Goal: Task Accomplishment & Management: Use online tool/utility

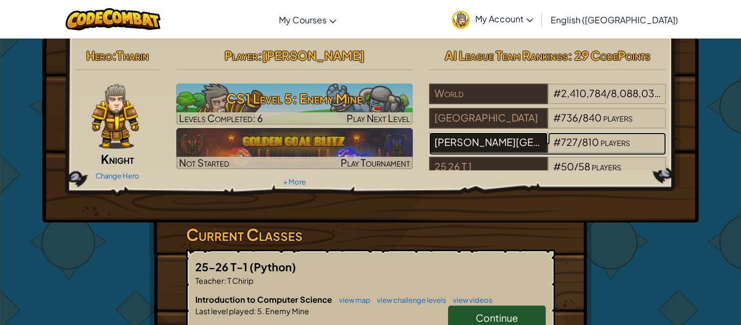
click at [493, 139] on div "[PERSON_NAME][GEOGRAPHIC_DATA]" at bounding box center [488, 142] width 118 height 21
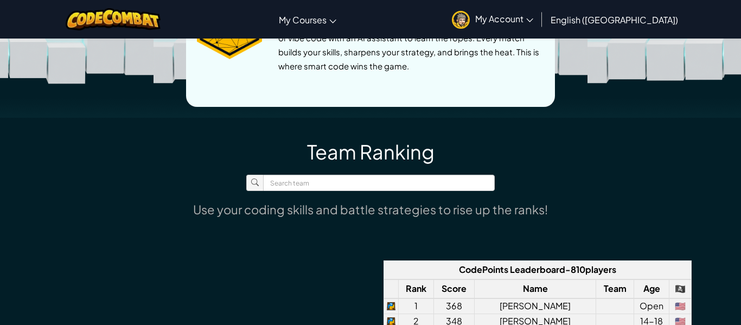
scroll to position [586, 0]
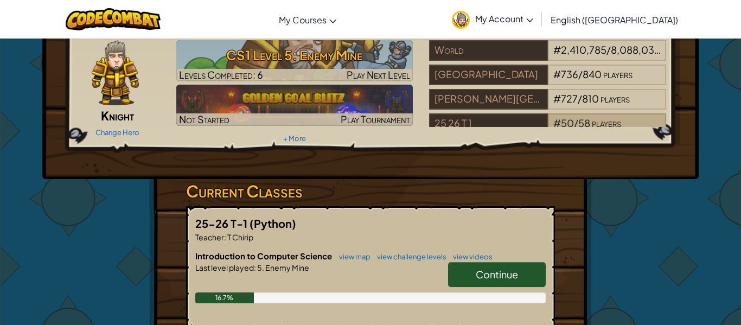
scroll to position [65, 0]
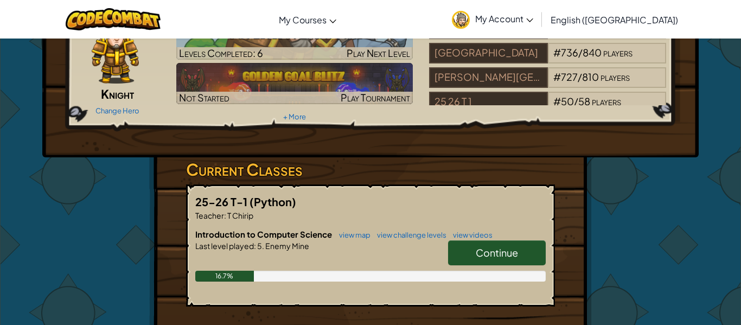
click at [539, 249] on link "Continue" at bounding box center [497, 252] width 98 height 25
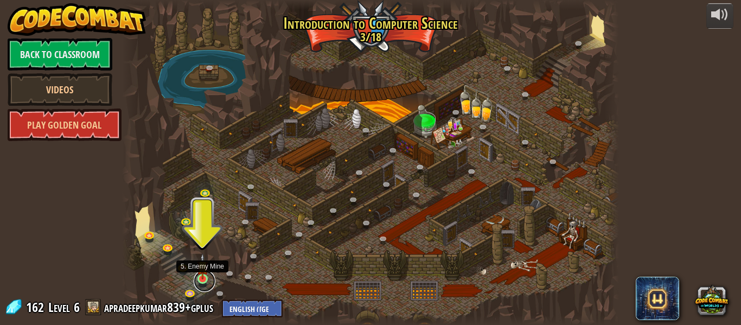
click at [202, 282] on link at bounding box center [205, 281] width 22 height 22
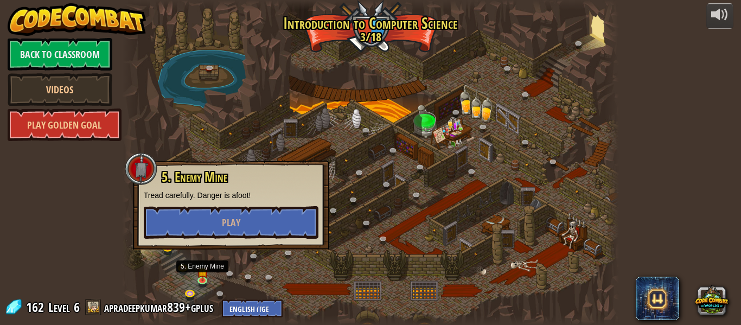
click at [343, 201] on div at bounding box center [370, 162] width 497 height 325
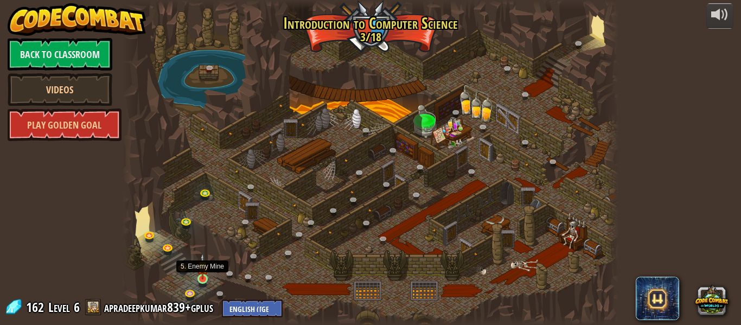
click at [202, 269] on img at bounding box center [202, 266] width 11 height 26
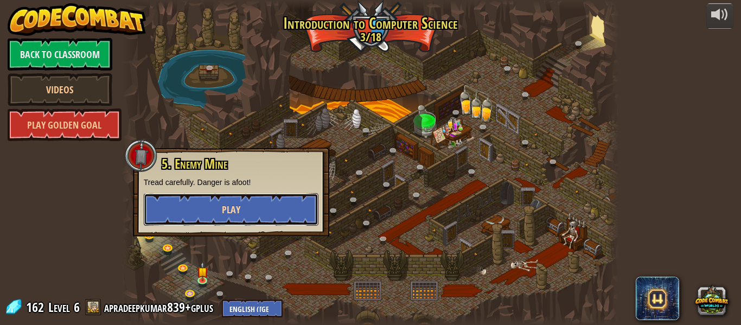
click at [217, 212] on button "Play" at bounding box center [231, 209] width 175 height 33
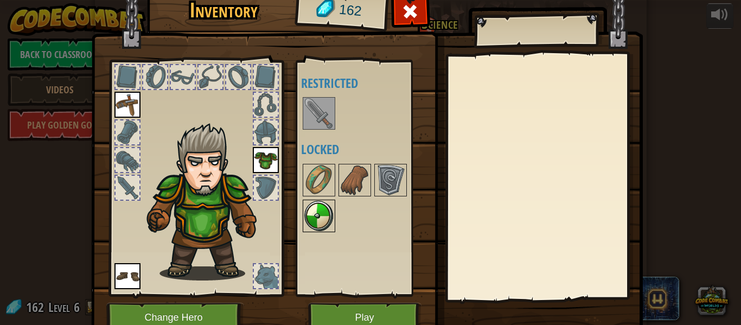
click at [317, 202] on img at bounding box center [319, 216] width 30 height 30
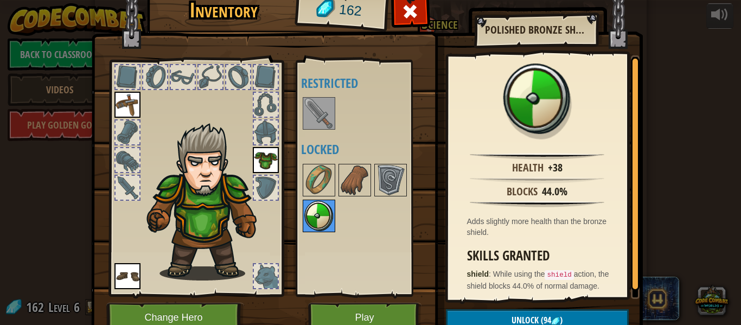
click at [321, 207] on img at bounding box center [319, 216] width 30 height 30
click at [404, 315] on button "Play" at bounding box center [364, 318] width 113 height 30
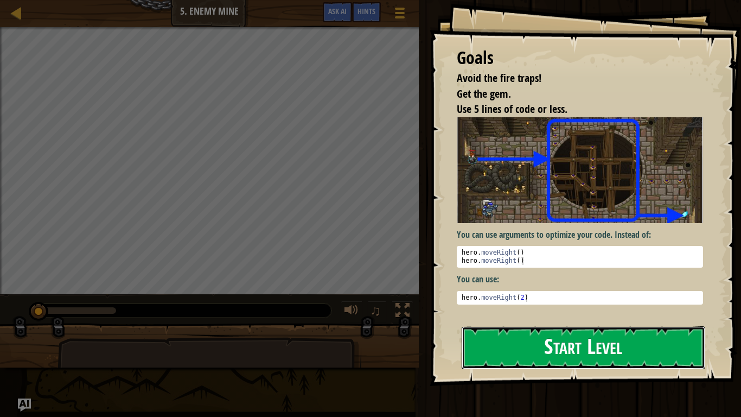
click at [590, 324] on button "Start Level" at bounding box center [584, 347] width 244 height 43
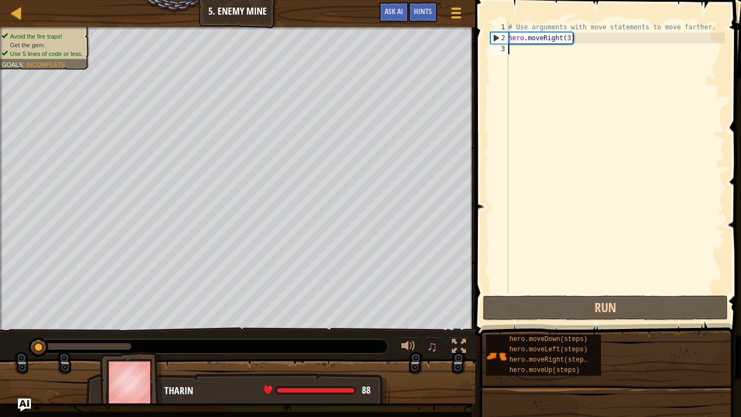
click at [530, 63] on div "# Use arguments with move statements to move farther. hero . moveRight ( 3 )" at bounding box center [615, 168] width 219 height 293
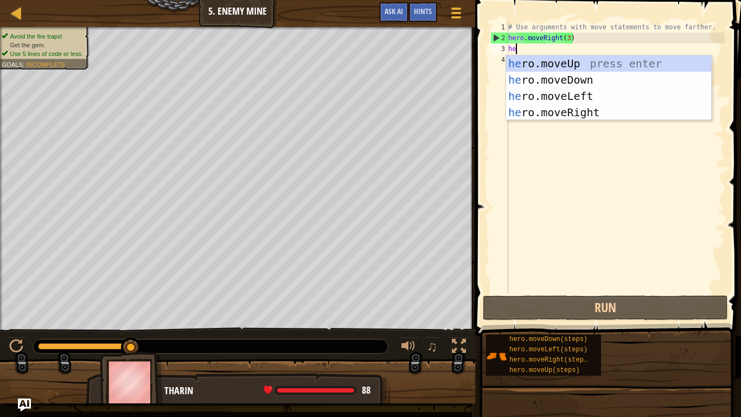
type textarea "her"
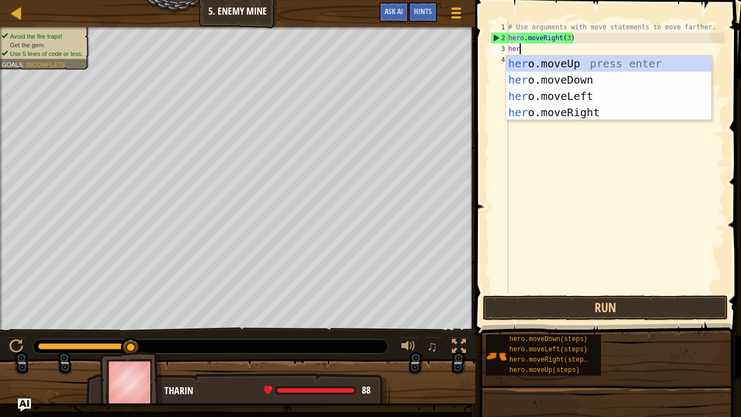
scroll to position [5, 1]
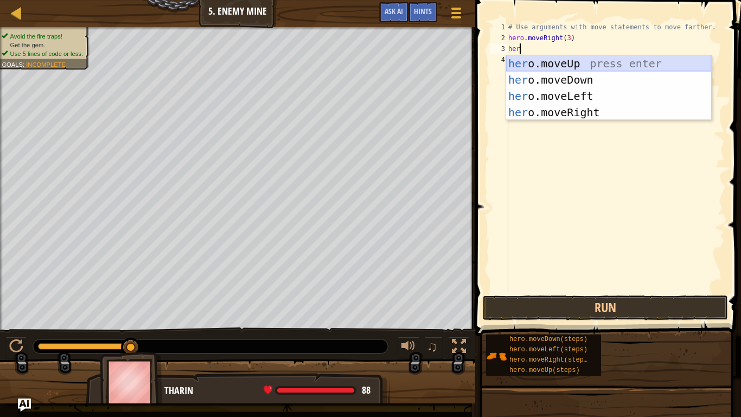
click at [623, 67] on div "her o.moveUp press enter her o.moveDown press enter her o.moveLeft press enter …" at bounding box center [608, 104] width 205 height 98
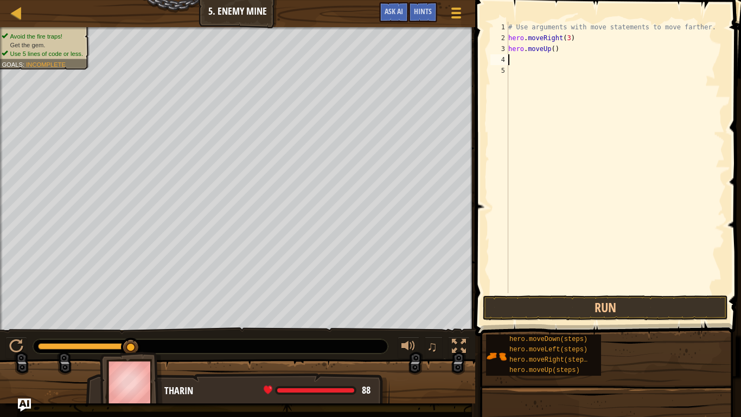
scroll to position [5, 0]
type textarea "her"
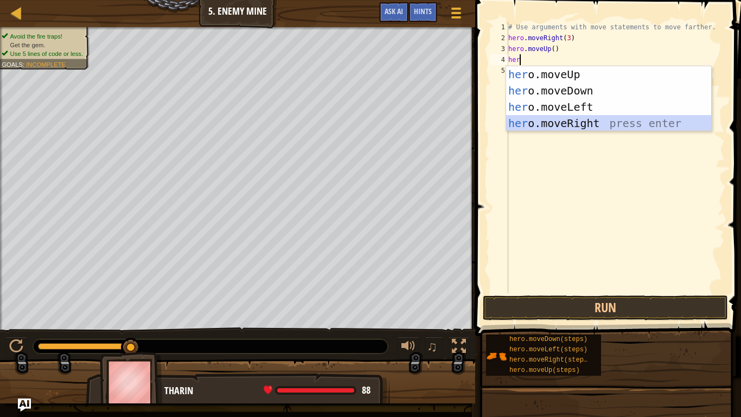
click at [602, 120] on div "her o.moveUp press enter her o.moveDown press enter her o.moveLeft press enter …" at bounding box center [608, 115] width 205 height 98
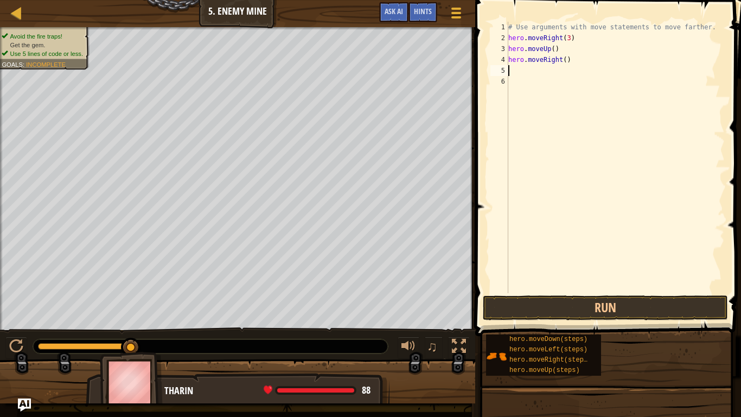
type textarea "her"
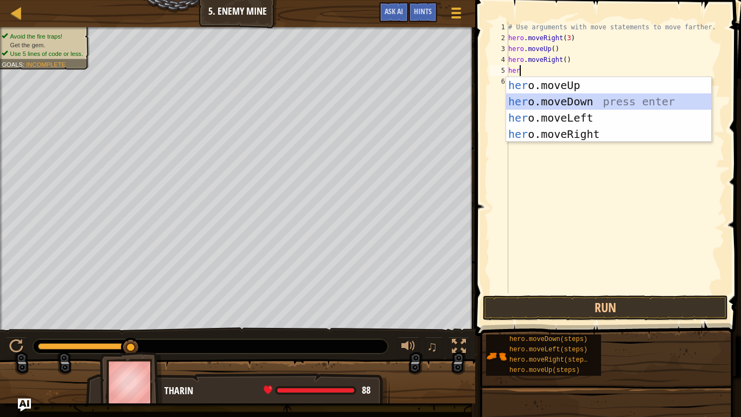
click at [591, 95] on div "her o.moveUp press enter her o.moveDown press enter her o.moveLeft press enter …" at bounding box center [608, 126] width 205 height 98
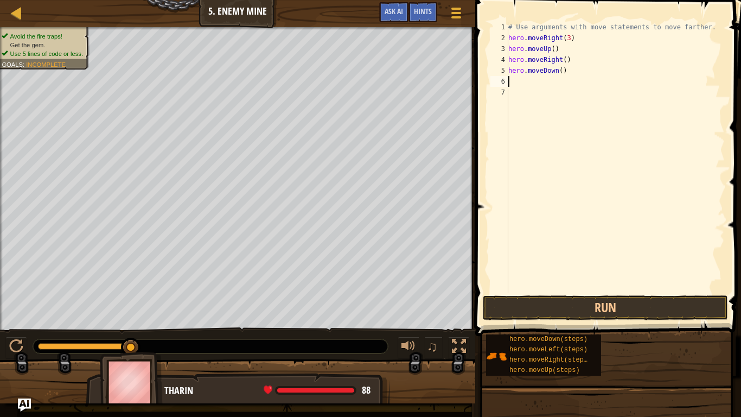
scroll to position [5, 0]
click at [562, 69] on div "# Use arguments with move statements to move farther. hero . moveRight ( 3 ) he…" at bounding box center [615, 168] width 219 height 293
type textarea "hero.moveDown(3)"
click at [565, 67] on div "# Use arguments with move statements to move farther. hero . moveRight ( 3 ) he…" at bounding box center [615, 168] width 219 height 293
type textarea "hero.moveDown(4)"
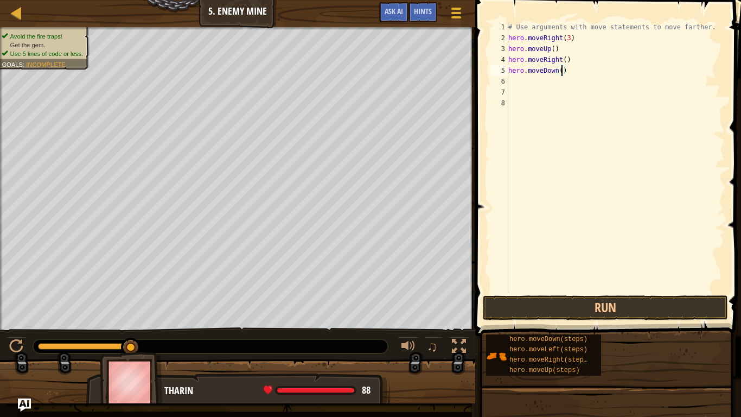
scroll to position [5, 8]
click at [541, 87] on div "# Use arguments with move statements to move farther. hero . moveRight ( 3 ) he…" at bounding box center [615, 168] width 219 height 293
click at [533, 72] on div "# Use arguments with move statements to move farther. hero . moveRight ( 3 ) he…" at bounding box center [615, 168] width 219 height 293
type textarea "hero.moveDown(4)"
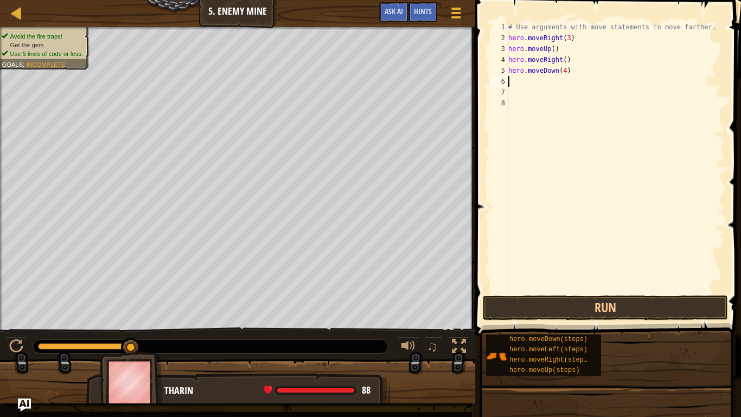
click at [534, 76] on div "# Use arguments with move statements to move farther. hero . moveRight ( 3 ) he…" at bounding box center [615, 168] width 219 height 293
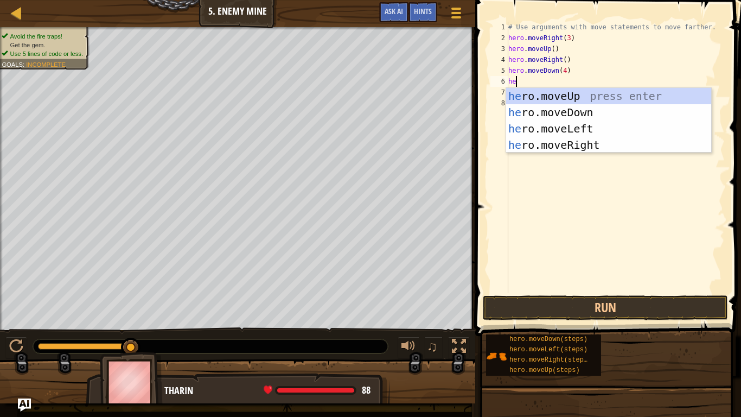
type textarea "her"
click at [557, 149] on div "her o.moveUp press enter her o.moveDown press enter her o.moveLeft press enter …" at bounding box center [608, 137] width 205 height 98
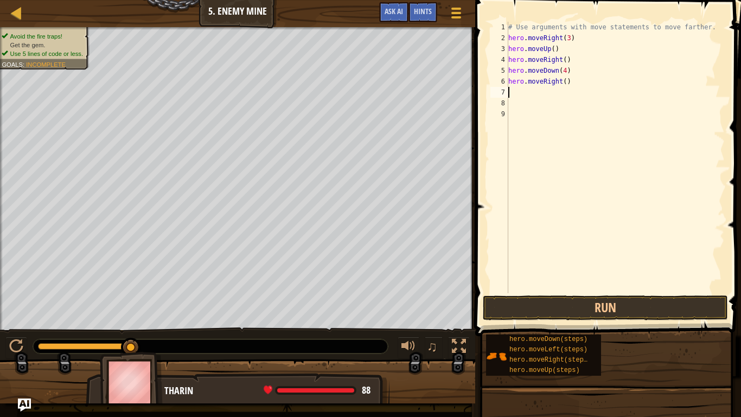
scroll to position [5, 0]
click at [565, 80] on div "# Use arguments with move statements to move farther. hero . moveRight ( 3 ) he…" at bounding box center [615, 168] width 219 height 293
click at [582, 308] on button "Run" at bounding box center [605, 307] width 245 height 25
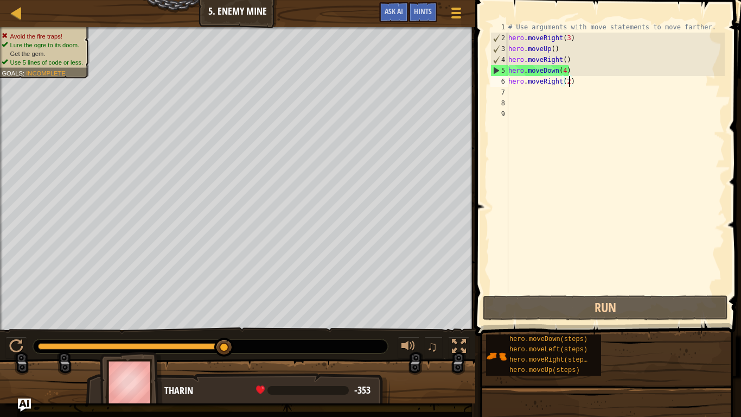
click at [566, 70] on div "# Use arguments with move statements to move farther. hero . moveRight ( 3 ) he…" at bounding box center [615, 168] width 219 height 293
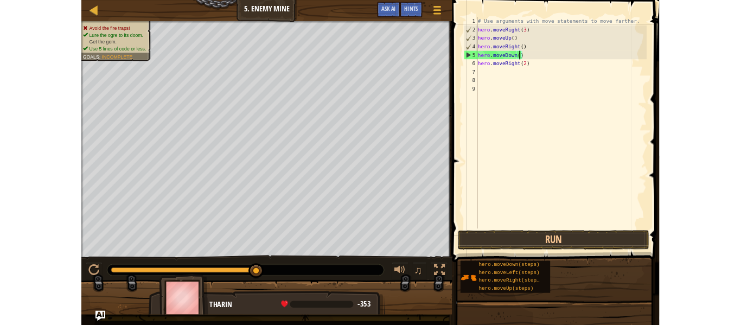
scroll to position [5, 8]
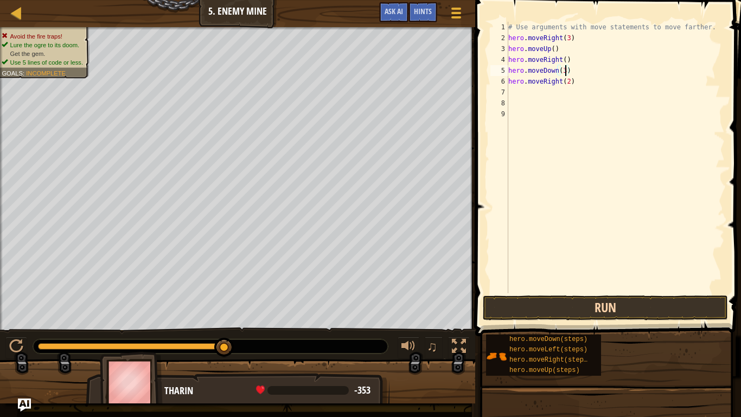
type textarea "hero.moveDown(3)"
click at [576, 313] on button "Run" at bounding box center [605, 307] width 245 height 25
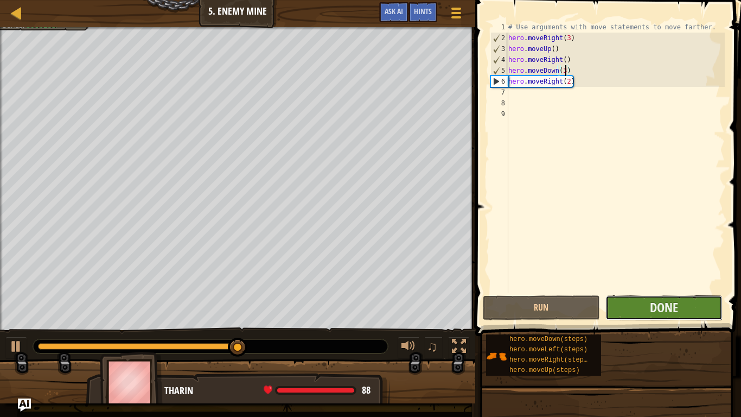
click at [627, 309] on button "Done" at bounding box center [663, 307] width 117 height 25
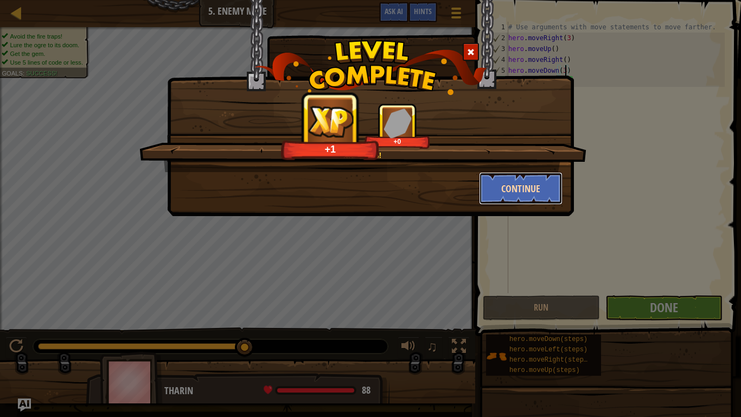
click at [538, 192] on button "Continue" at bounding box center [521, 188] width 84 height 33
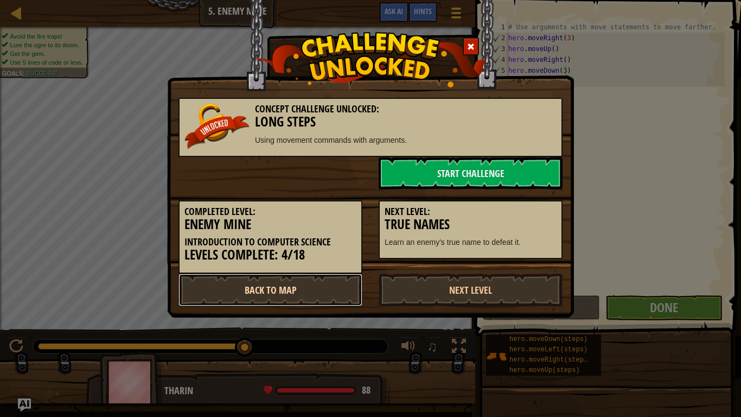
click at [345, 286] on link "Back to Map" at bounding box center [270, 289] width 184 height 33
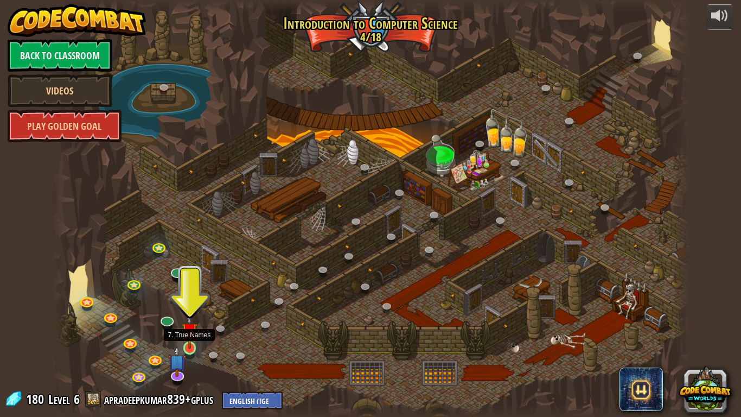
click at [192, 324] on img at bounding box center [190, 330] width 16 height 37
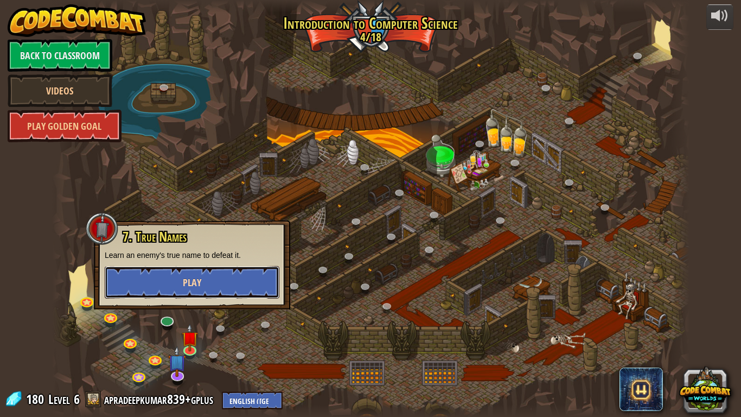
click at [239, 292] on button "Play" at bounding box center [192, 282] width 175 height 33
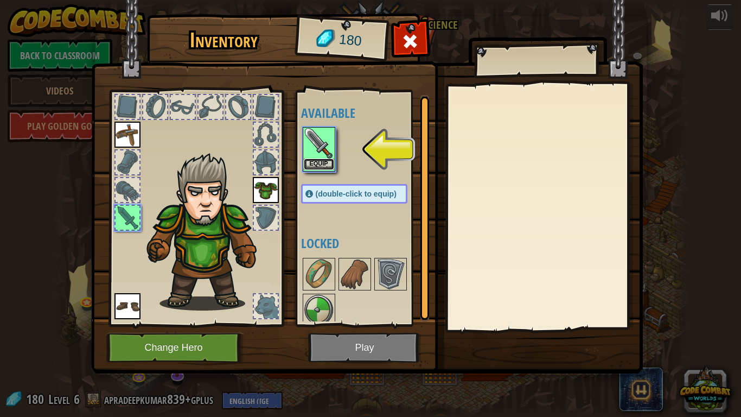
click at [318, 160] on button "Equip" at bounding box center [319, 163] width 30 height 11
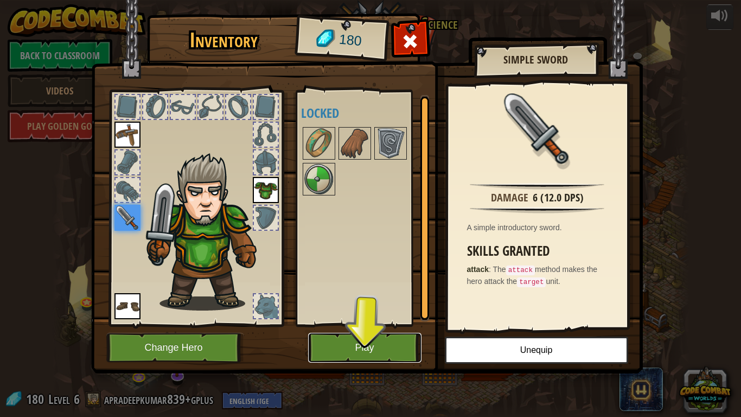
click at [331, 324] on button "Play" at bounding box center [364, 348] width 113 height 30
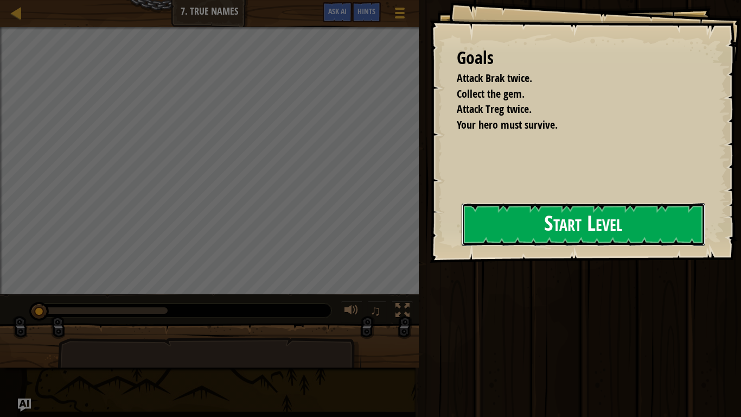
click at [497, 243] on button "Start Level" at bounding box center [584, 224] width 244 height 43
